Goal: Information Seeking & Learning: Learn about a topic

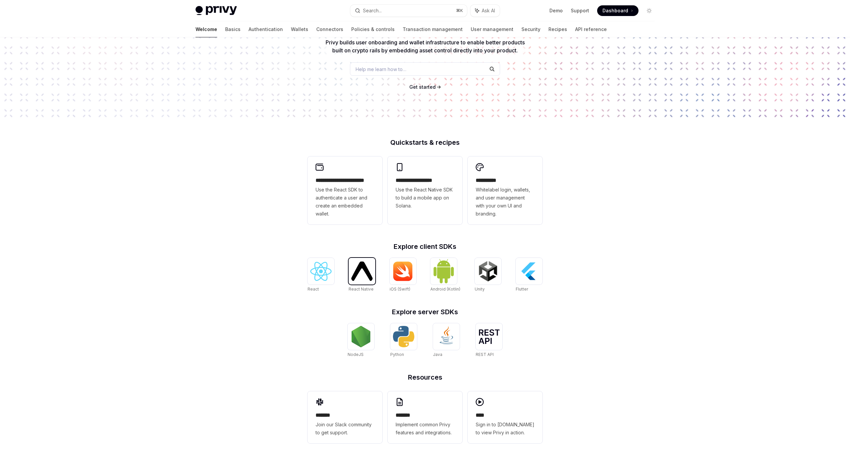
scroll to position [79, 0]
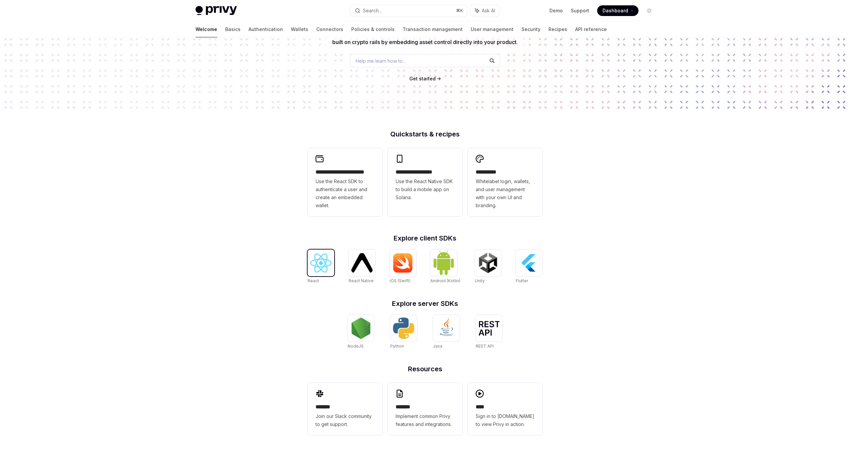
click at [319, 265] on img at bounding box center [320, 263] width 21 height 19
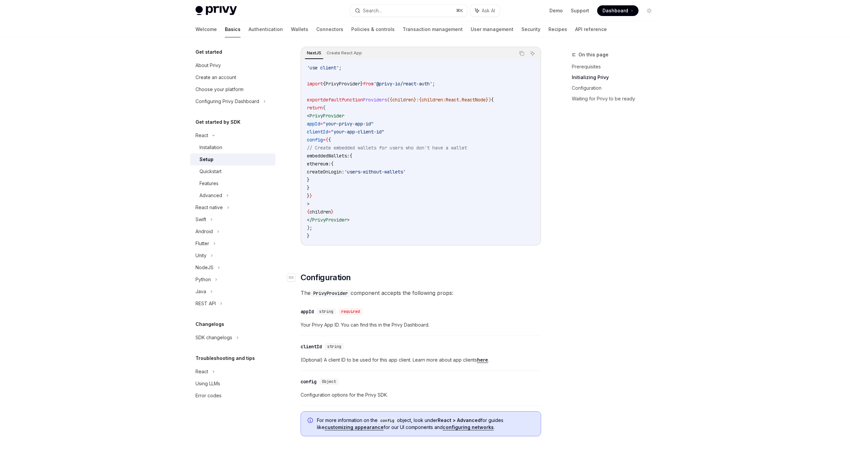
scroll to position [265, 0]
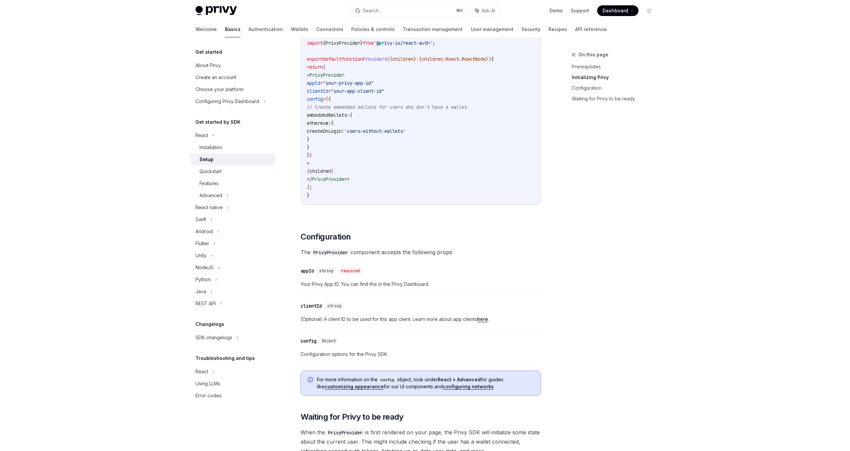
click at [337, 114] on span "embeddedWallets:" at bounding box center [328, 115] width 43 height 6
copy span "embeddedWallets"
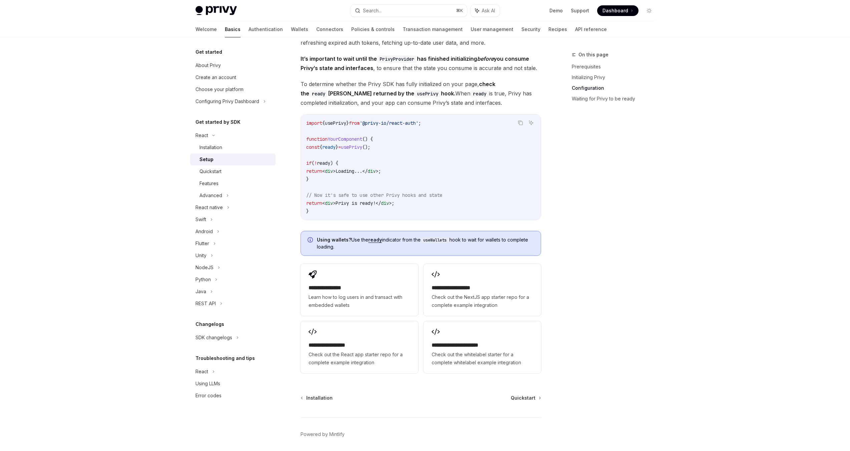
scroll to position [697, 0]
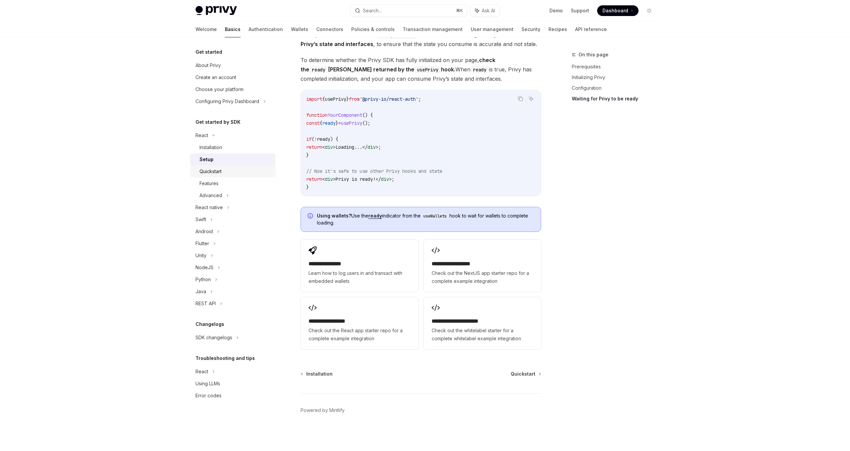
click at [225, 173] on div "Quickstart" at bounding box center [236, 171] width 72 height 8
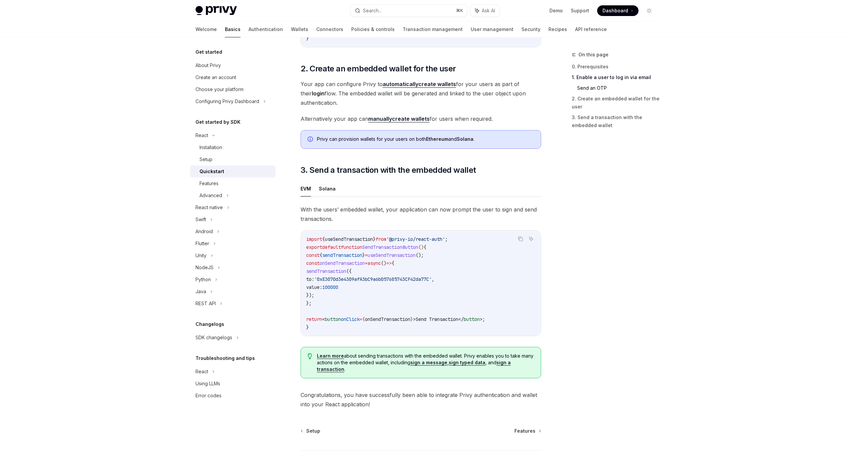
scroll to position [519, 0]
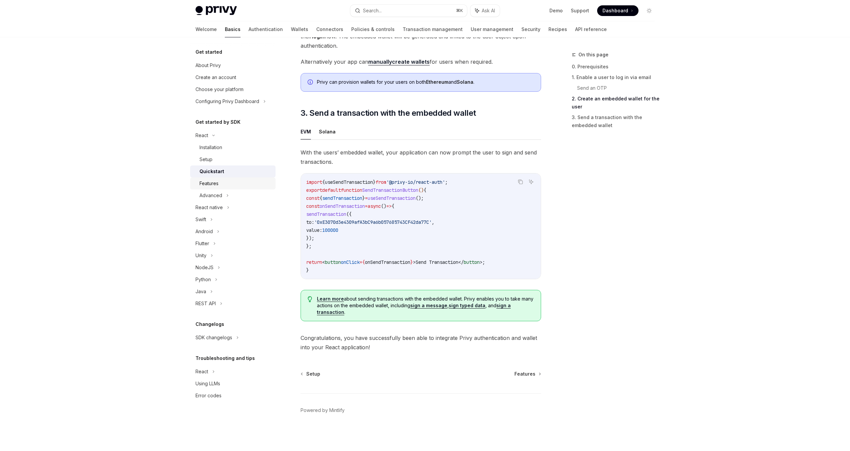
click at [242, 184] on div "Features" at bounding box center [236, 183] width 72 height 8
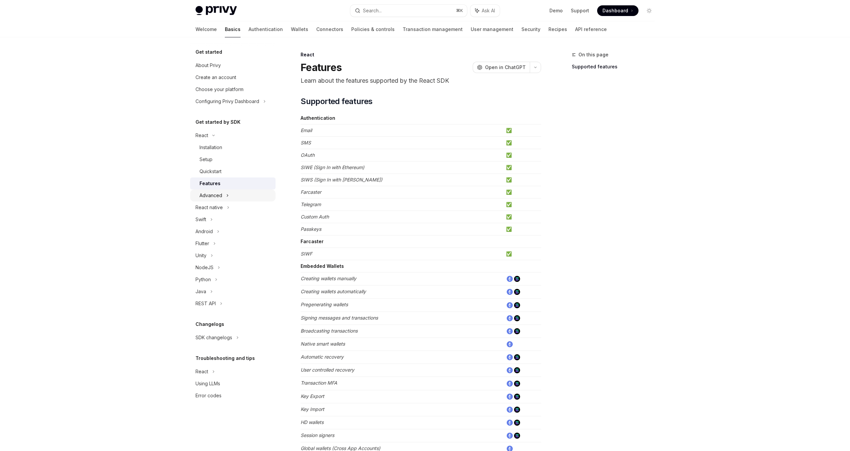
click at [237, 200] on div "Advanced" at bounding box center [232, 196] width 85 height 12
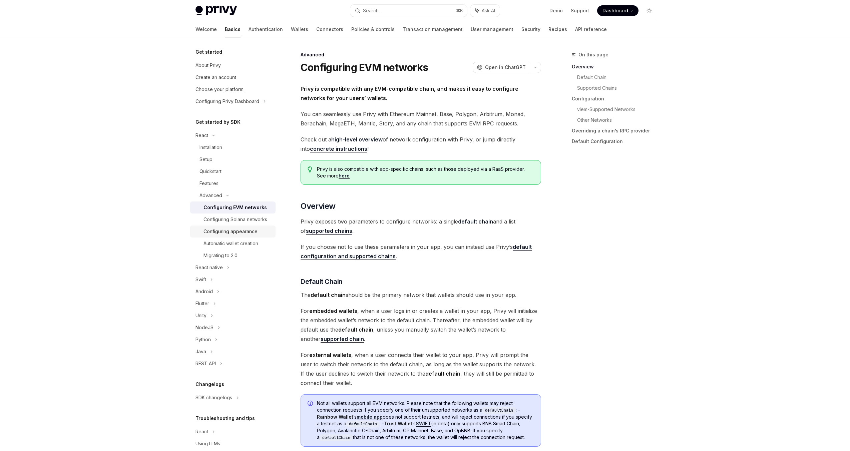
click at [236, 230] on div "Configuring appearance" at bounding box center [231, 232] width 54 height 8
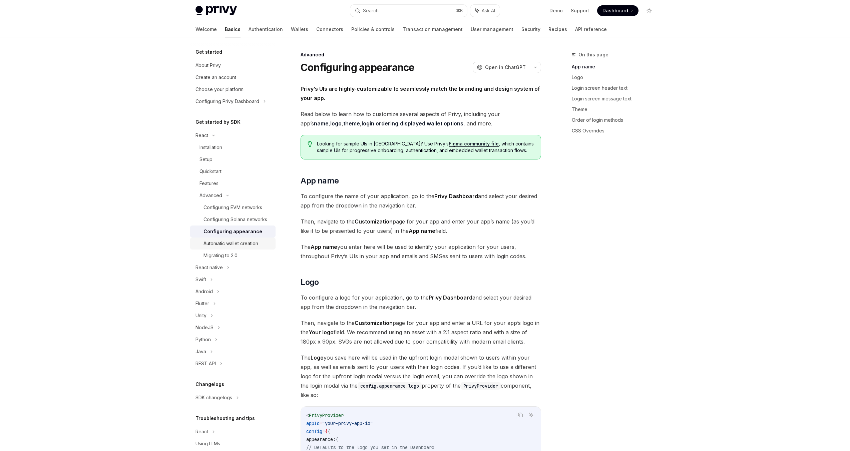
click at [236, 242] on div "Automatic wallet creation" at bounding box center [231, 244] width 55 height 8
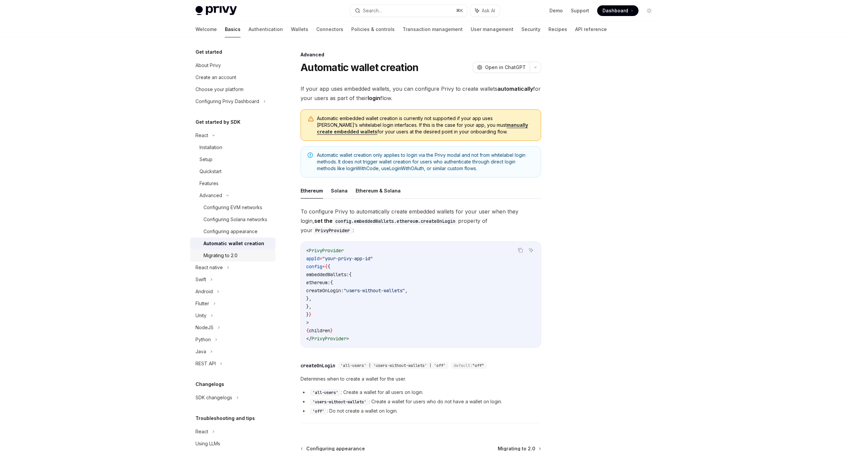
click at [231, 258] on div "Migrating to 2.0" at bounding box center [221, 256] width 34 height 8
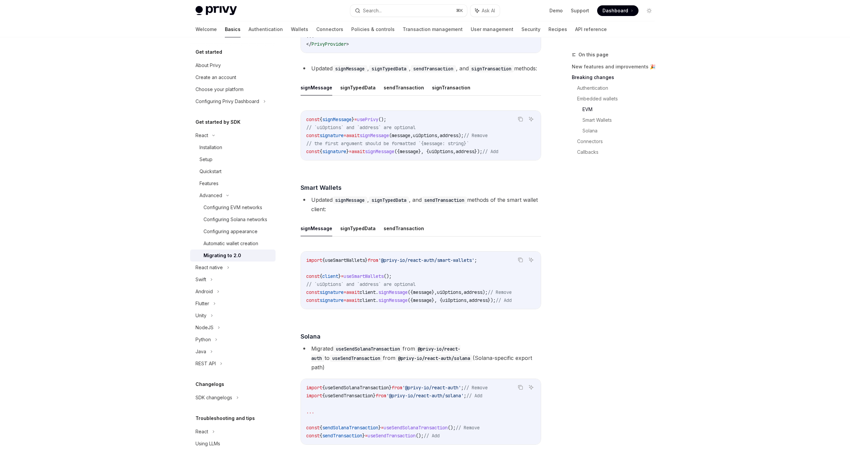
scroll to position [968, 0]
click at [359, 95] on button "signTypedData" at bounding box center [357, 87] width 35 height 16
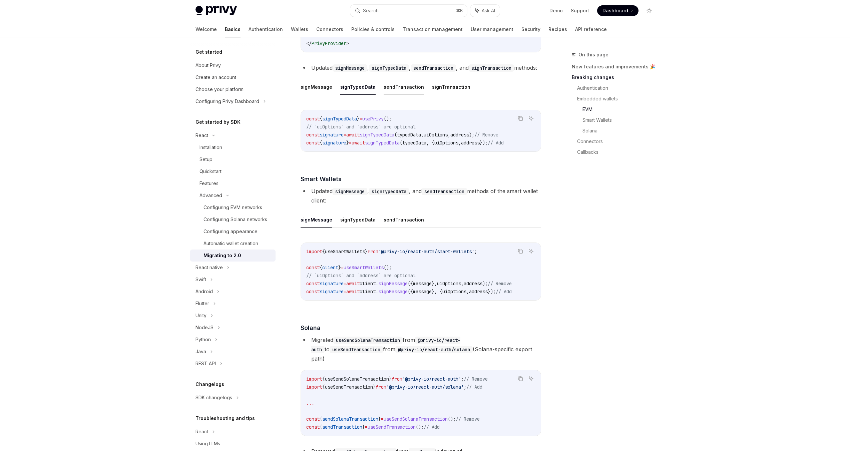
click at [403, 95] on button "sendTransaction" at bounding box center [404, 87] width 40 height 16
click at [443, 95] on button "signTransaction" at bounding box center [451, 87] width 38 height 16
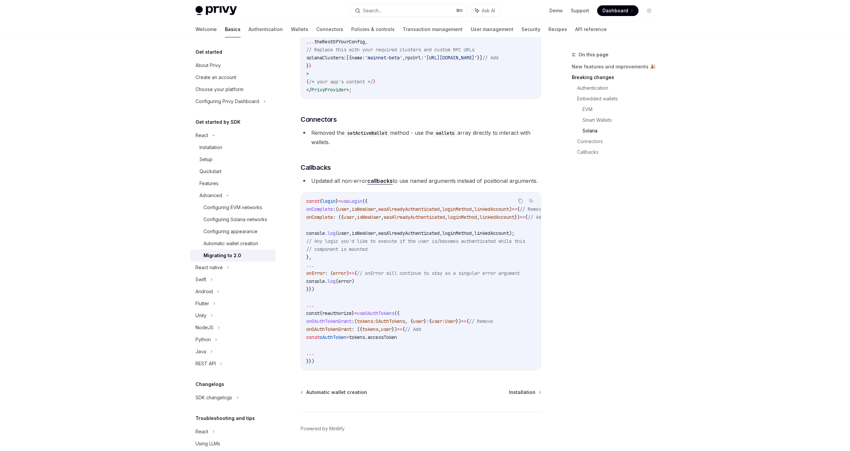
scroll to position [1794, 0]
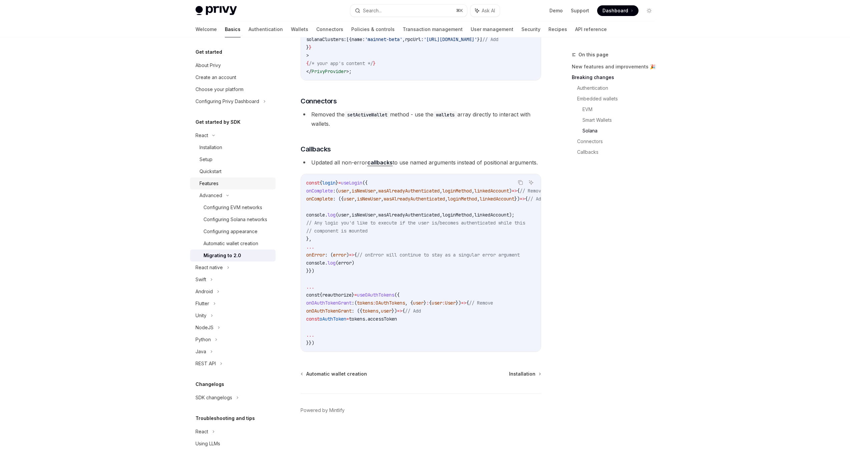
click at [224, 181] on div "Features" at bounding box center [236, 183] width 72 height 8
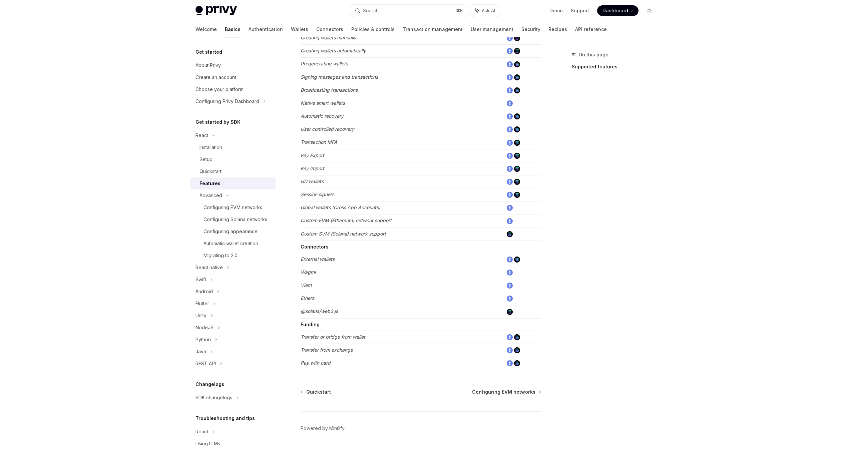
scroll to position [259, 0]
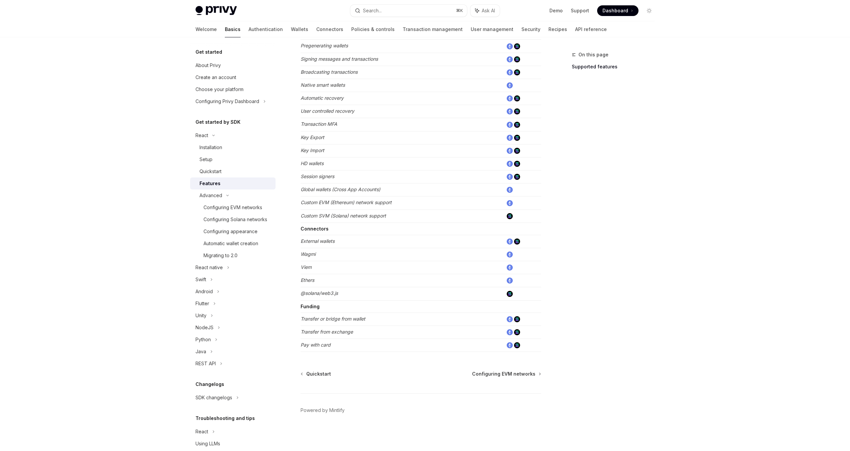
click at [516, 242] on img at bounding box center [517, 242] width 6 height 6
type textarea "*"
